Goal: Navigation & Orientation: Find specific page/section

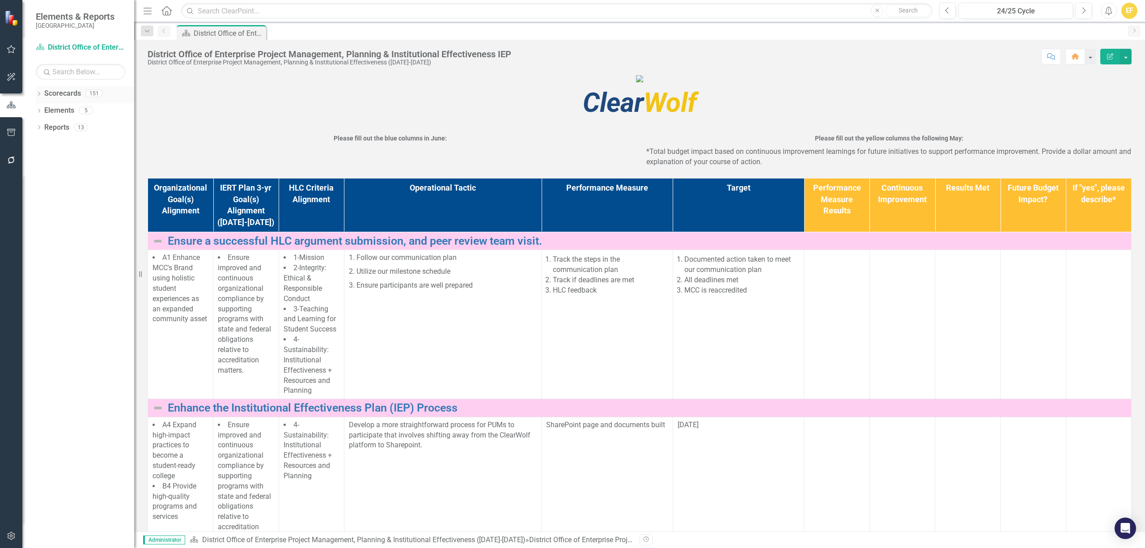
click at [41, 97] on icon "Dropdown" at bounding box center [39, 94] width 6 height 5
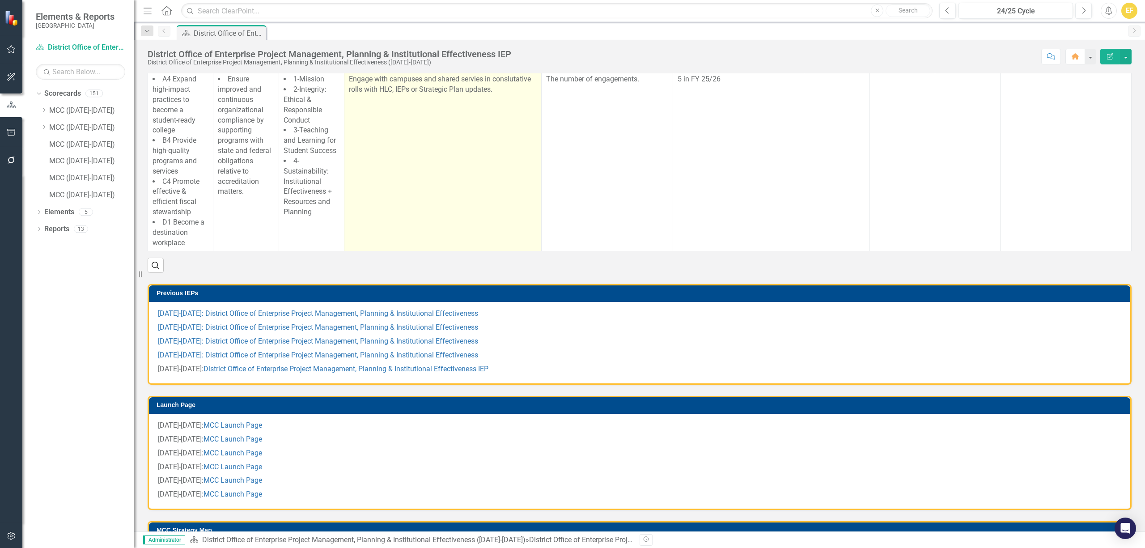
scroll to position [537, 0]
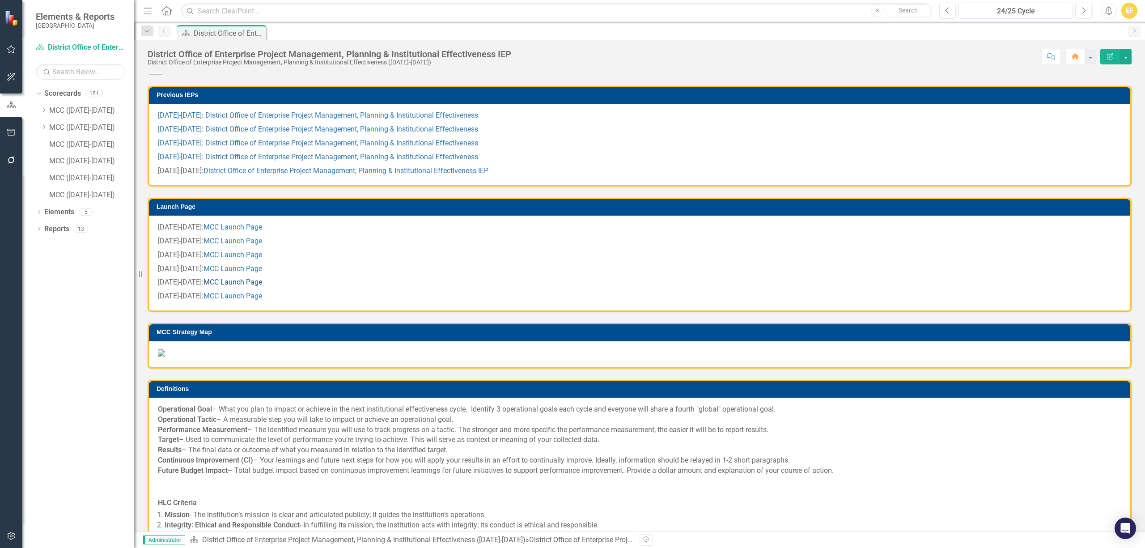
click at [227, 286] on link "MCC Launch Page" at bounding box center [233, 282] width 59 height 9
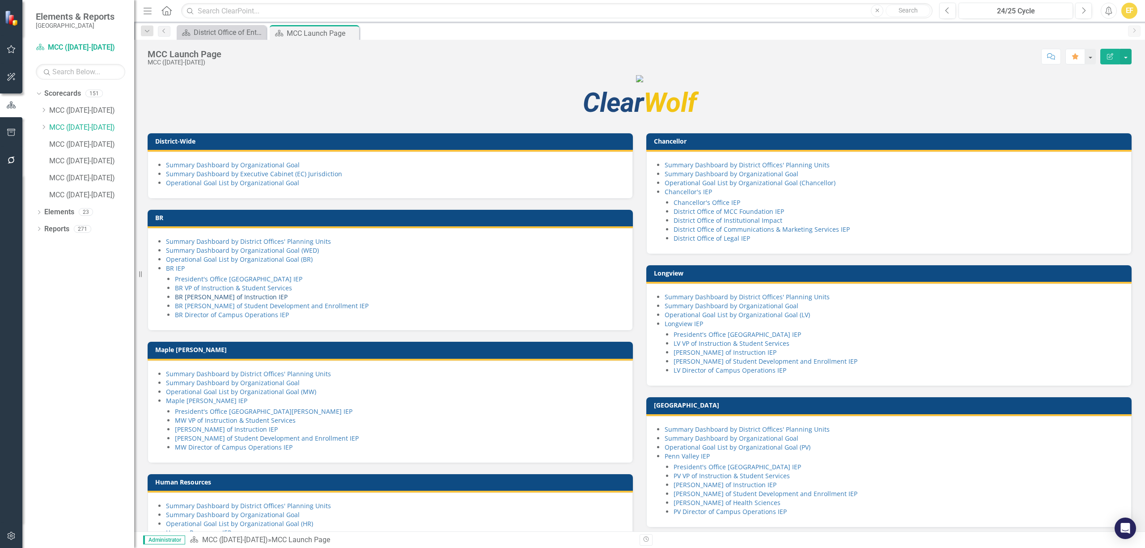
click at [220, 301] on link "BR [PERSON_NAME] of Instruction IEP" at bounding box center [231, 297] width 113 height 9
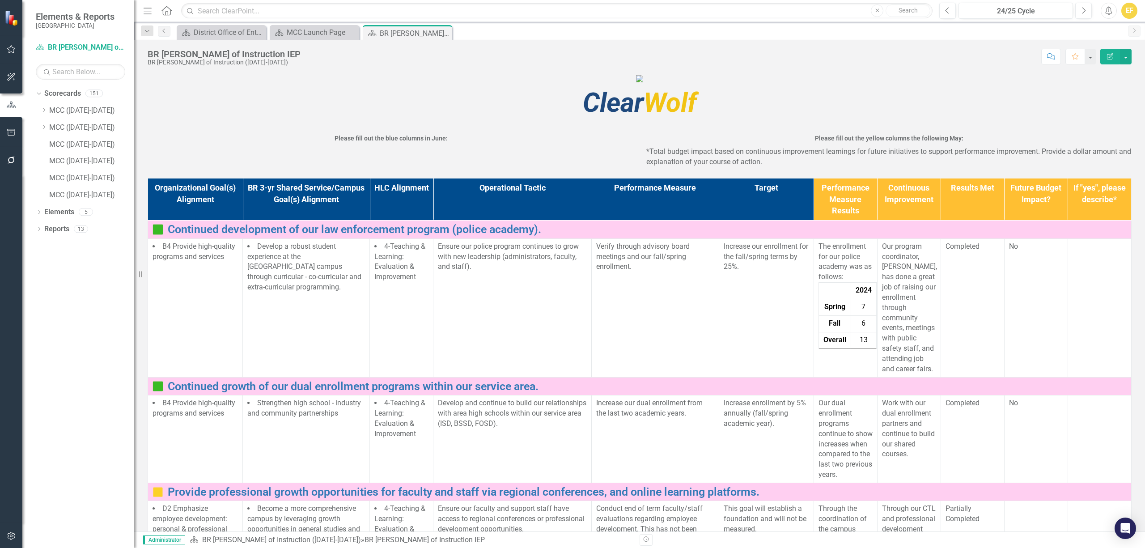
click at [643, 82] on img at bounding box center [639, 78] width 7 height 7
click at [447, 36] on icon "Close" at bounding box center [443, 33] width 9 height 7
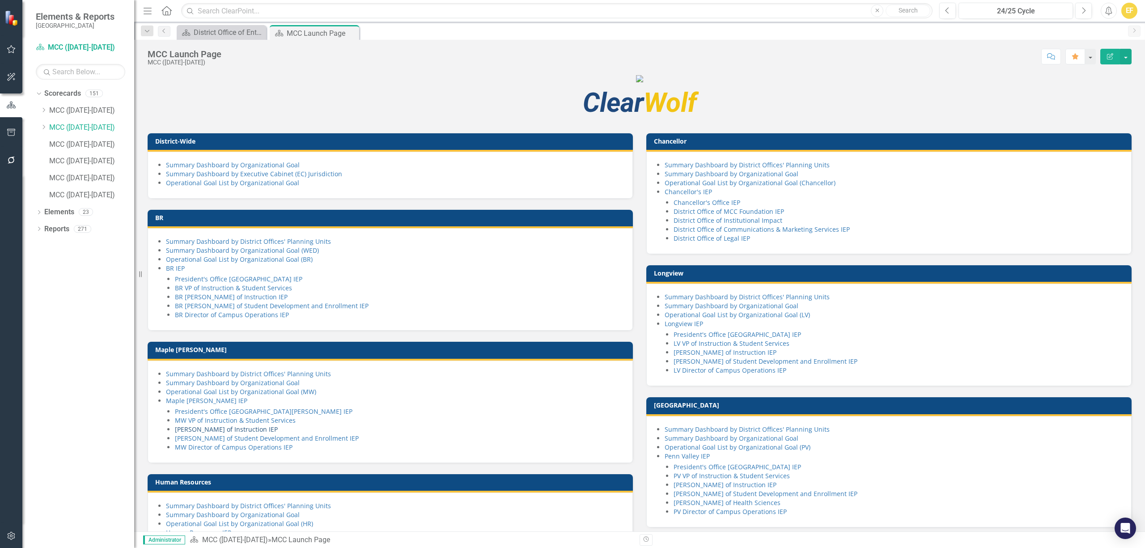
click at [240, 434] on link "[PERSON_NAME] of Instruction IEP" at bounding box center [226, 429] width 103 height 9
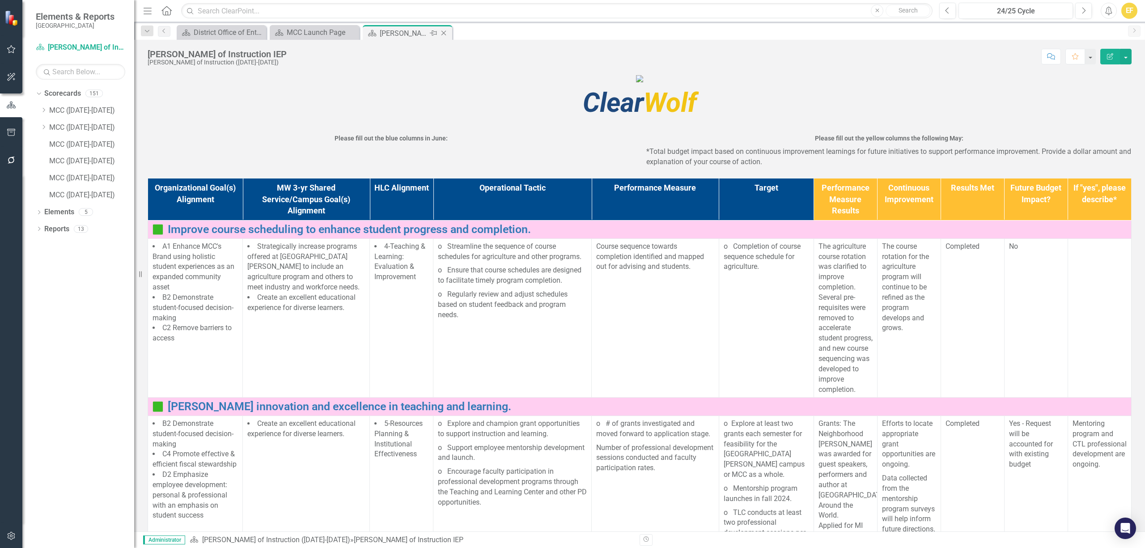
click at [446, 34] on icon "Close" at bounding box center [443, 33] width 9 height 7
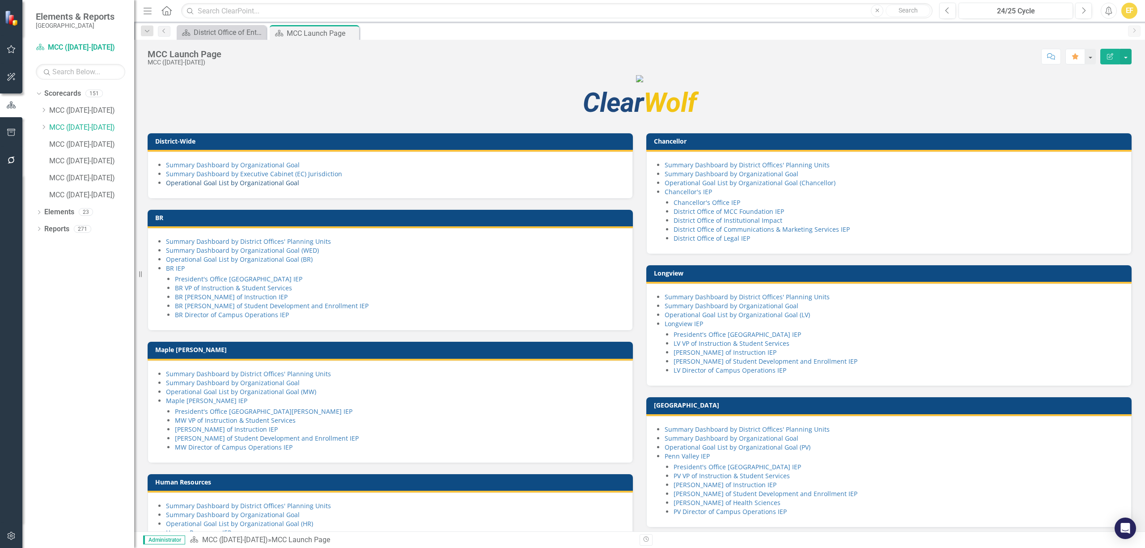
click at [221, 187] on link "Operational Goal List by Organizational Goal" at bounding box center [232, 183] width 133 height 9
